Goal: Find specific page/section: Find specific page/section

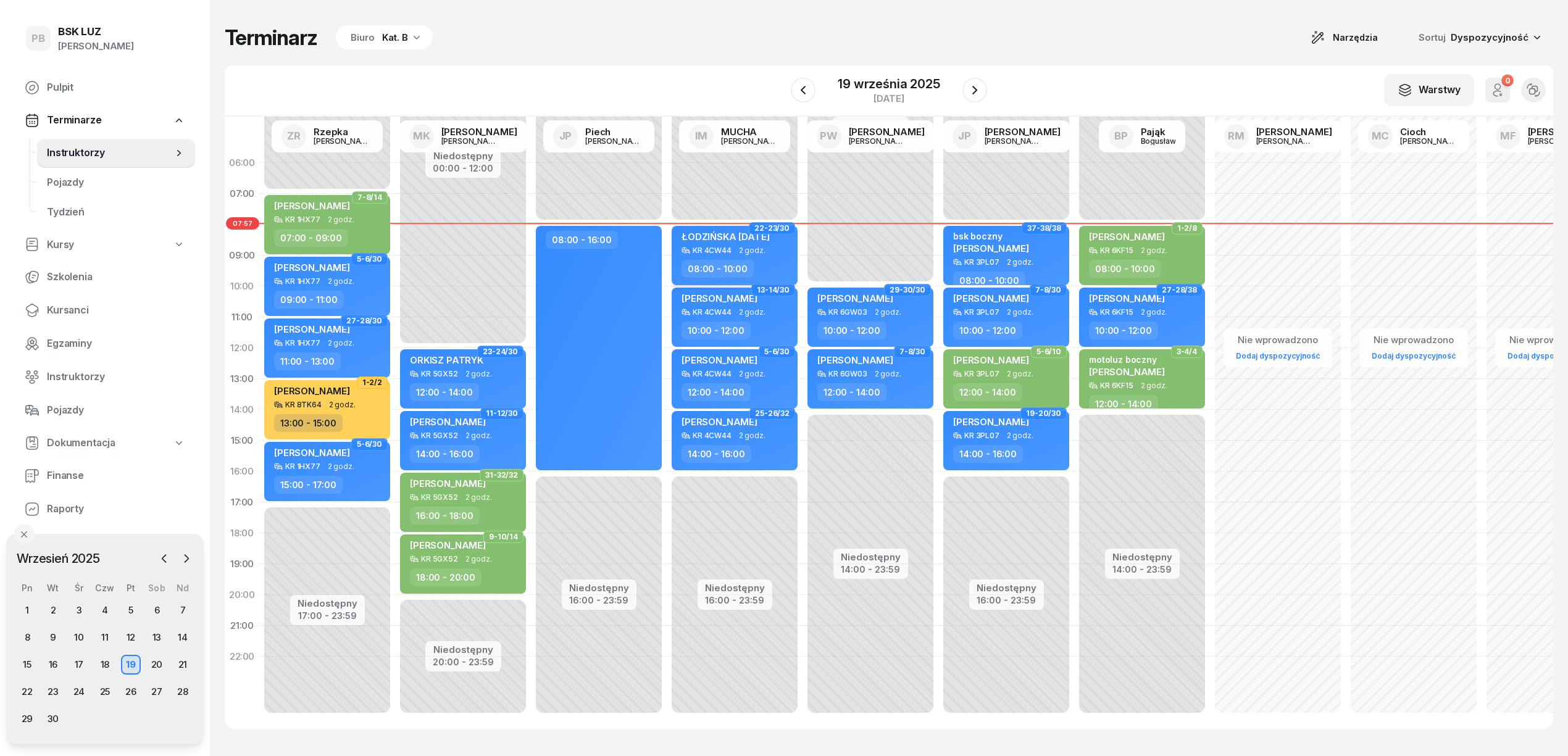
click at [784, 257] on div "ŁODZIŃSKA [DATE] KR 4CW44 2 godz. 08:00 - 10:00" at bounding box center [735, 256] width 126 height 59
select select "08"
select select "10"
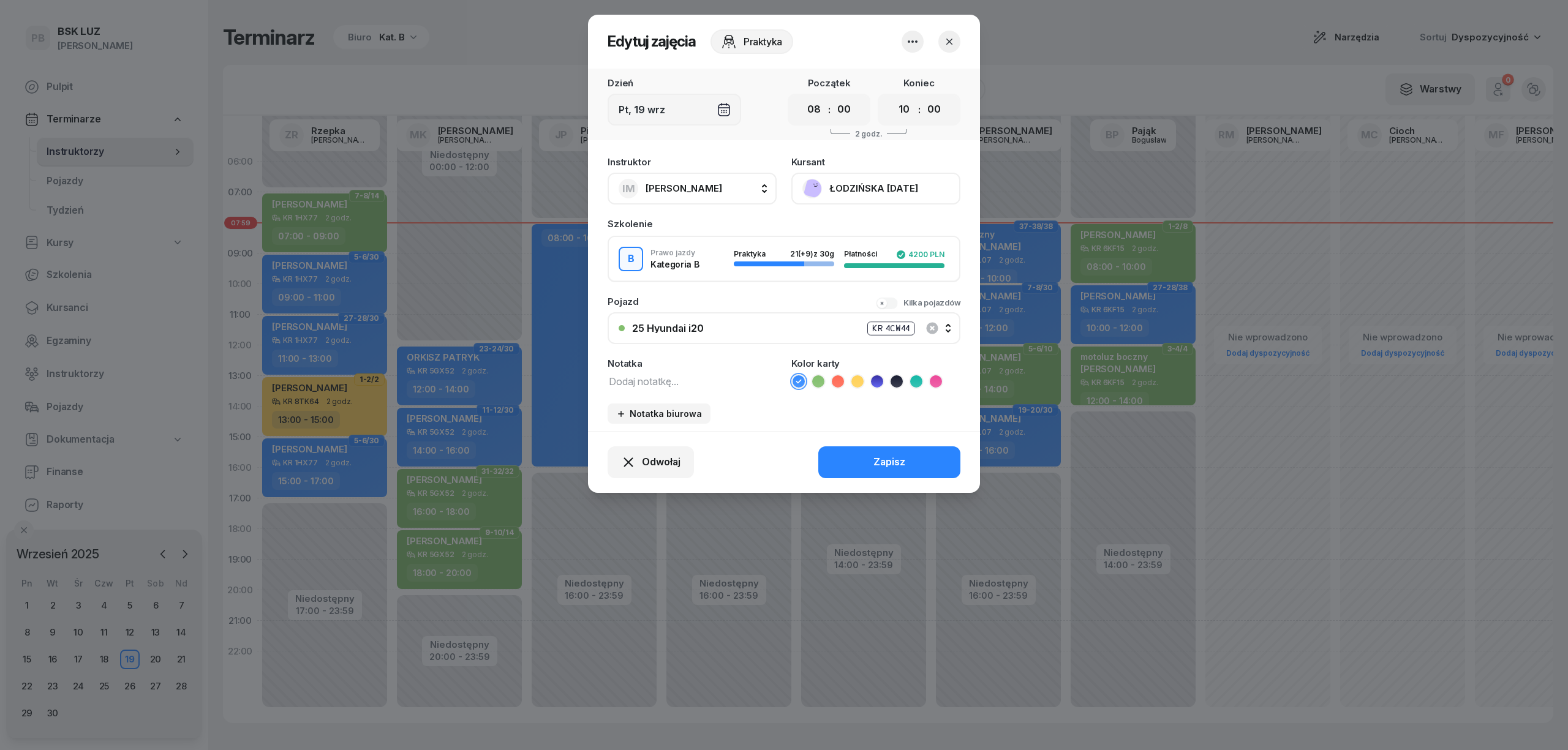
click at [863, 187] on button "ŁODZIŃSKA [DATE]" at bounding box center [876, 189] width 169 height 32
click at [845, 229] on div "Otwórz profil" at bounding box center [830, 230] width 60 height 16
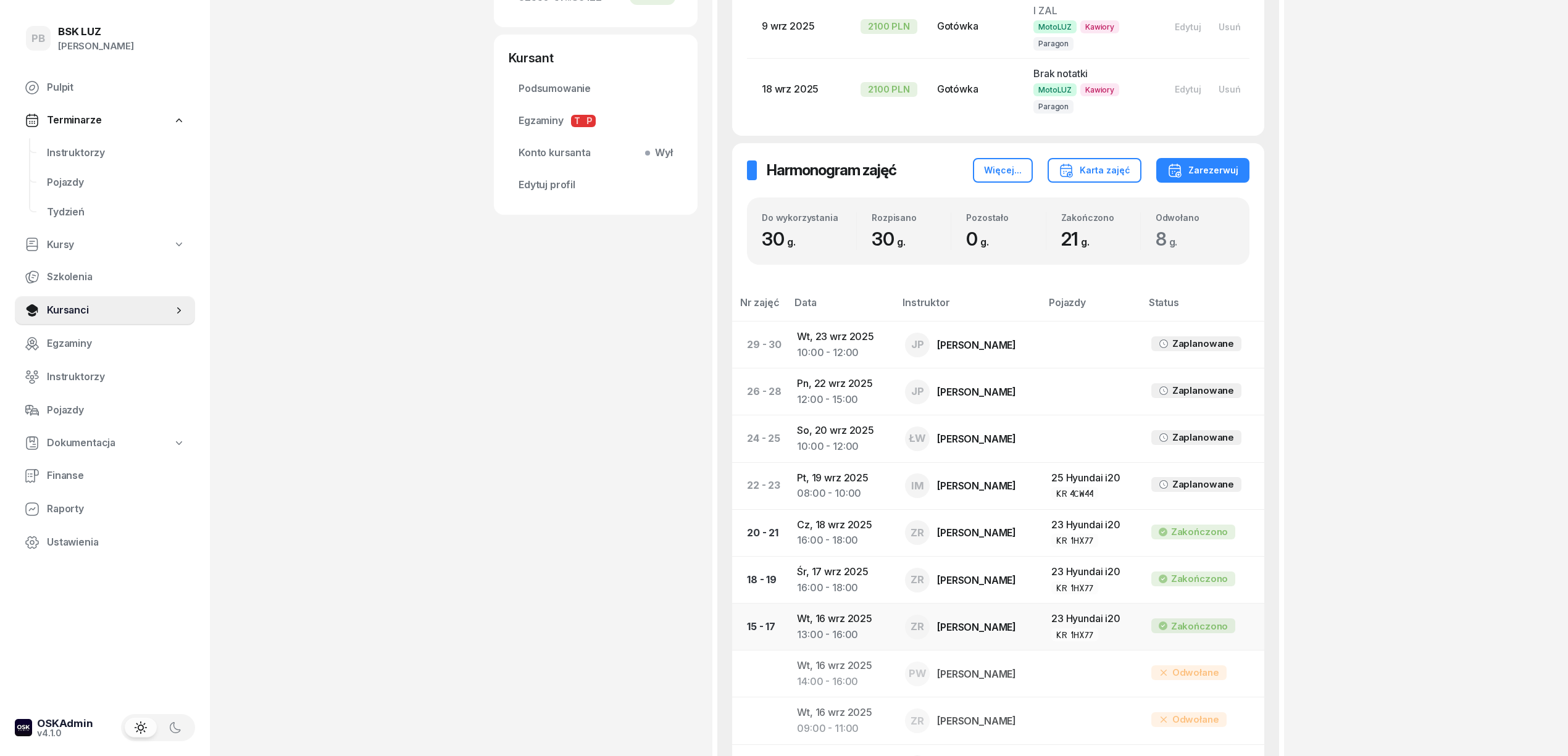
scroll to position [411, 0]
click at [1352, 236] on div "PB BSK [PERSON_NAME] Terminarze Instruktorzy Pojazdy Tydzień Kursy Szkolenia Ku…" at bounding box center [784, 433] width 1568 height 1689
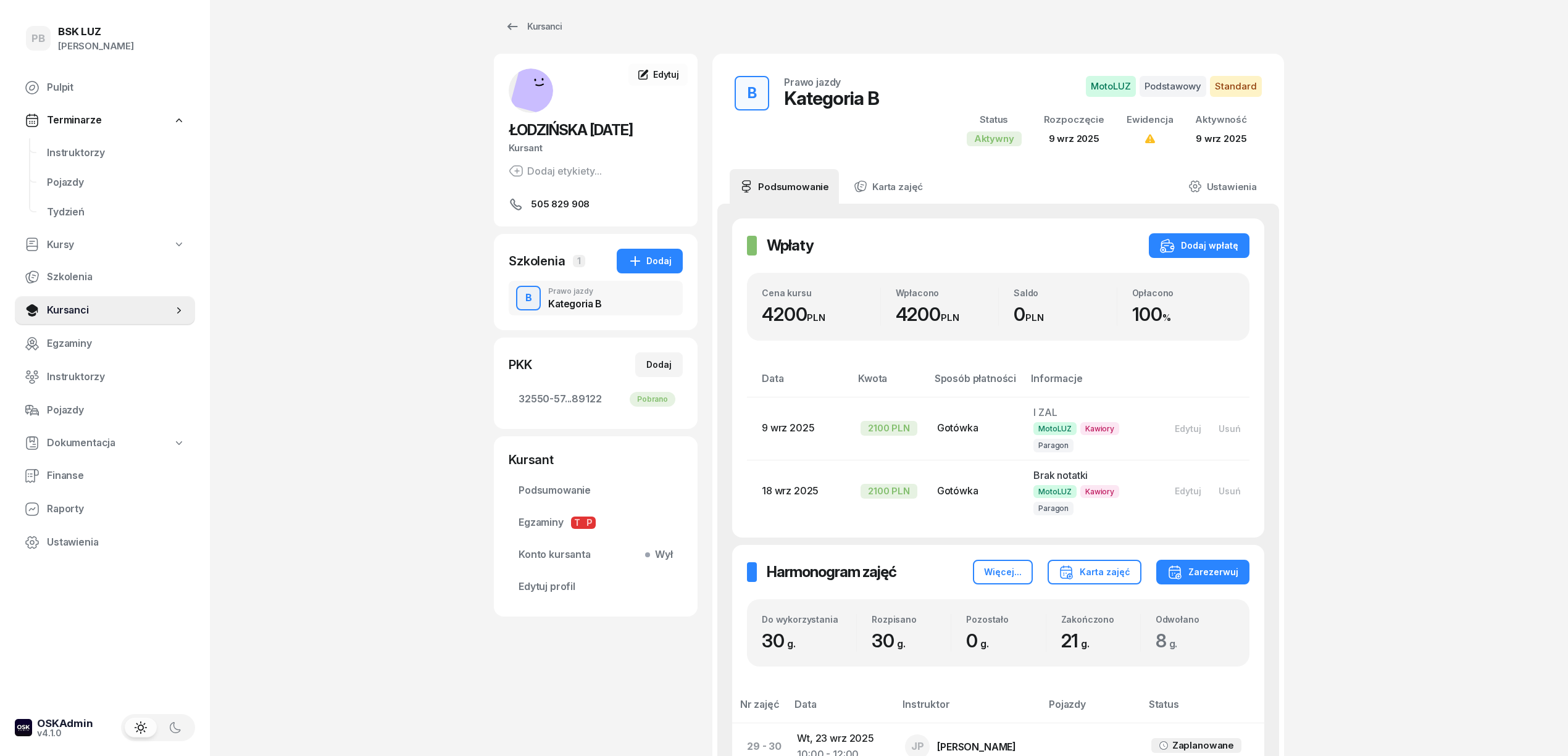
scroll to position [0, 0]
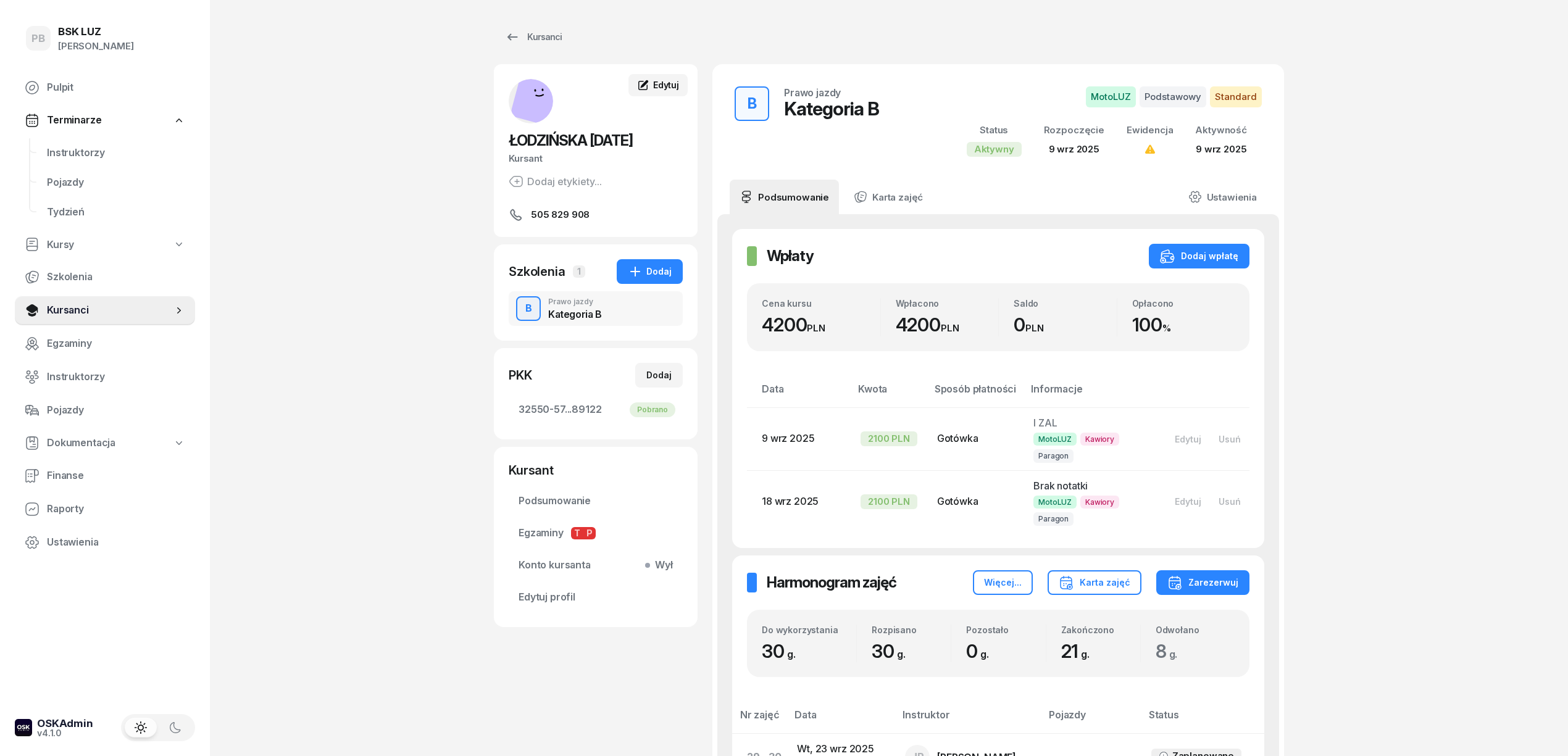
click at [672, 83] on span "Edytuj" at bounding box center [666, 85] width 26 height 11
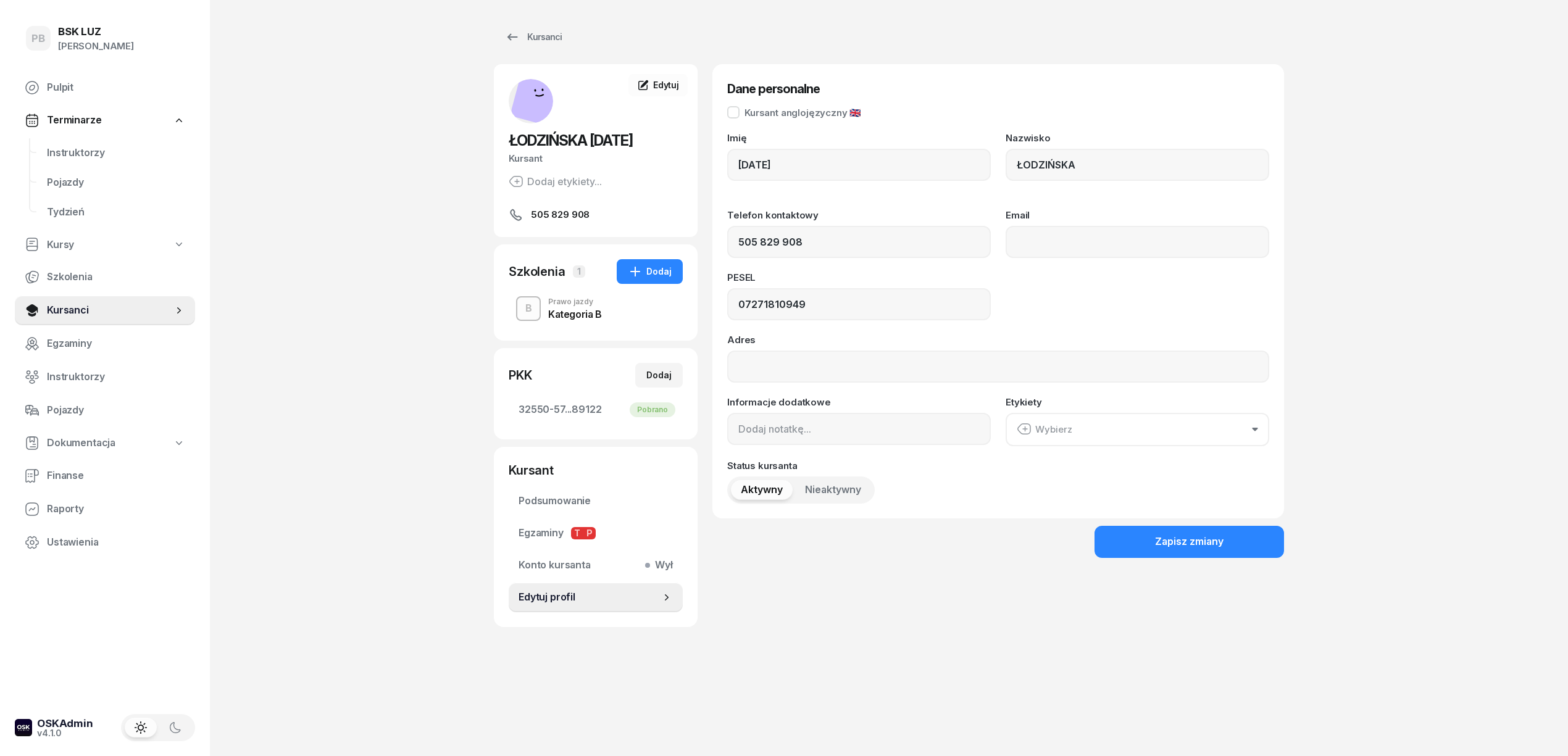
click at [359, 146] on div "PB BSK [PERSON_NAME] Terminarze Instruktorzy Pojazdy Tydzień Kursy Szkolenia Ku…" at bounding box center [784, 378] width 1568 height 756
click at [868, 663] on div "Kursanci ŁODZIŃSKA [DATE] Kursant Dodaj etykiety... 505 829 908 PŁ [DATE][PERSO…" at bounding box center [889, 378] width 790 height 756
click at [78, 142] on link "Instruktorzy" at bounding box center [116, 152] width 158 height 30
